Goal: Consume media (video, audio): Consume media (video, audio)

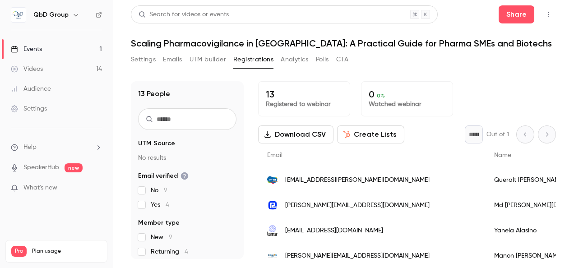
click at [35, 51] on div "Events" at bounding box center [26, 49] width 31 height 9
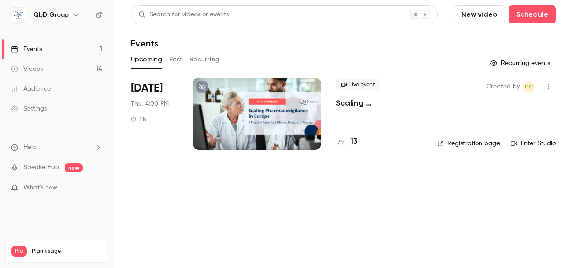
click at [37, 71] on div "Videos" at bounding box center [27, 69] width 32 height 9
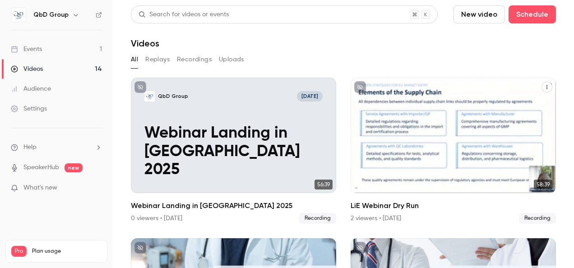
click at [465, 125] on div "QbD Group Oct 6 LiE Webinar Dry Run" at bounding box center [453, 136] width 205 height 116
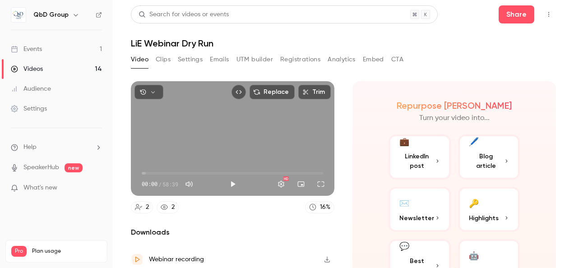
click at [242, 89] on button "Embed video" at bounding box center [239, 92] width 14 height 14
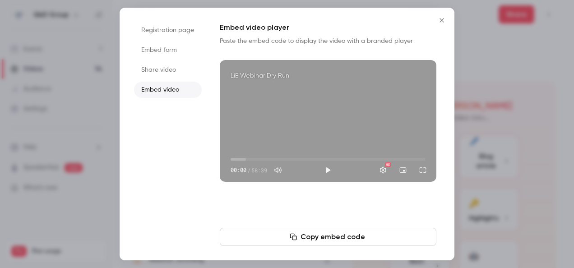
click at [441, 21] on icon "Close" at bounding box center [442, 20] width 11 height 7
